Goal: Task Accomplishment & Management: Manage account settings

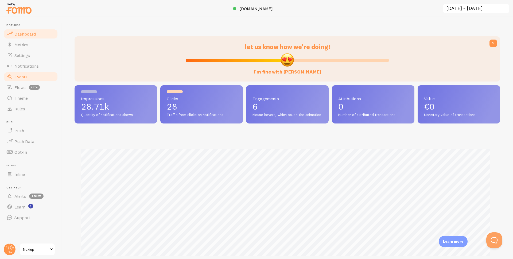
click at [20, 78] on span "Events" at bounding box center [20, 76] width 13 height 5
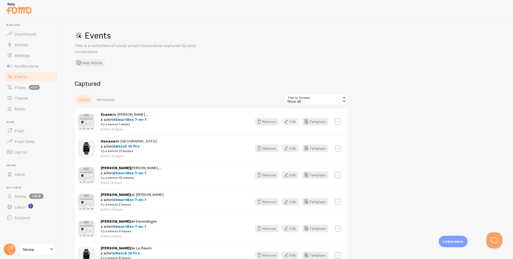
click at [292, 122] on button "Edit" at bounding box center [290, 121] width 17 height 7
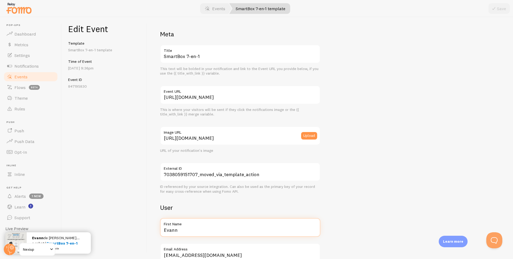
click at [201, 230] on input "Evann" at bounding box center [240, 227] width 160 height 19
type input "Eva"
click at [502, 7] on button "Save" at bounding box center [498, 8] width 21 height 11
click at [24, 73] on link "Events" at bounding box center [30, 76] width 55 height 11
